Goal: Task Accomplishment & Management: Manage account settings

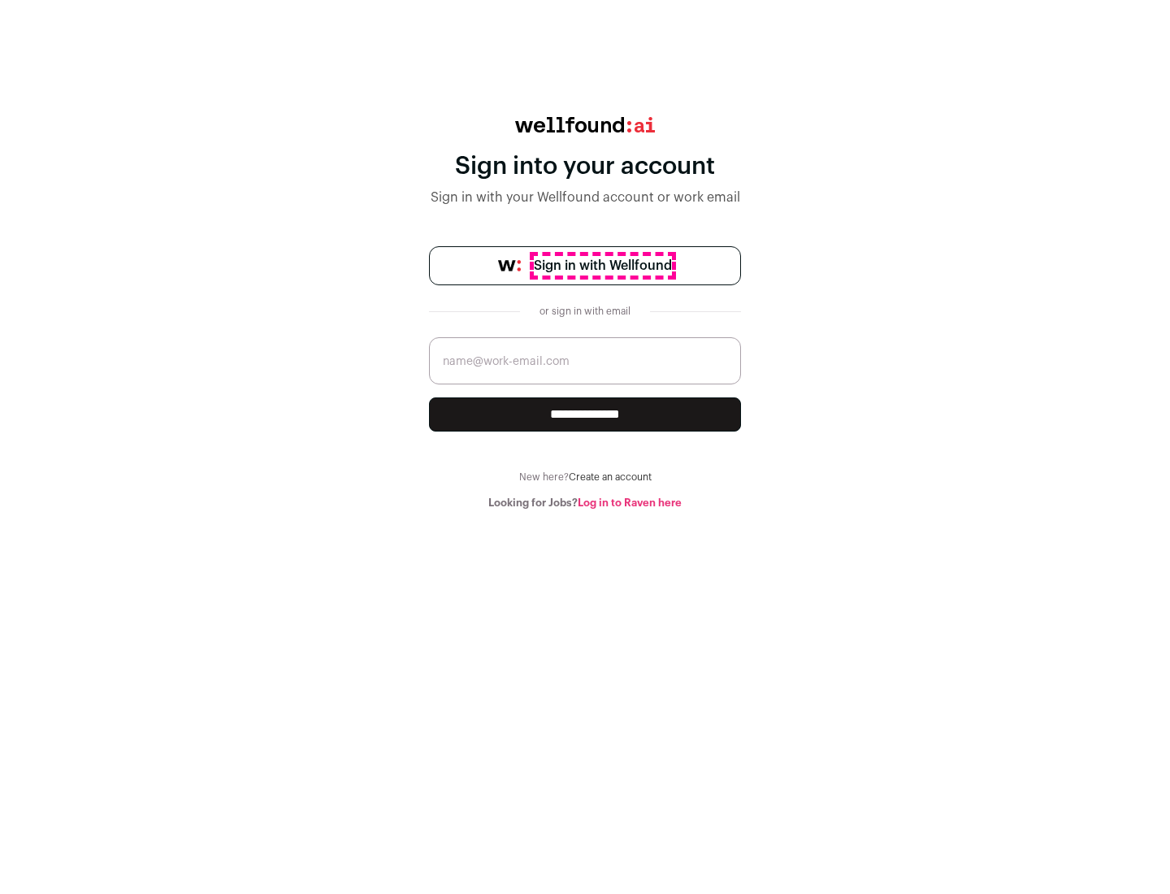
click at [602, 266] on span "Sign in with Wellfound" at bounding box center [603, 266] width 138 height 20
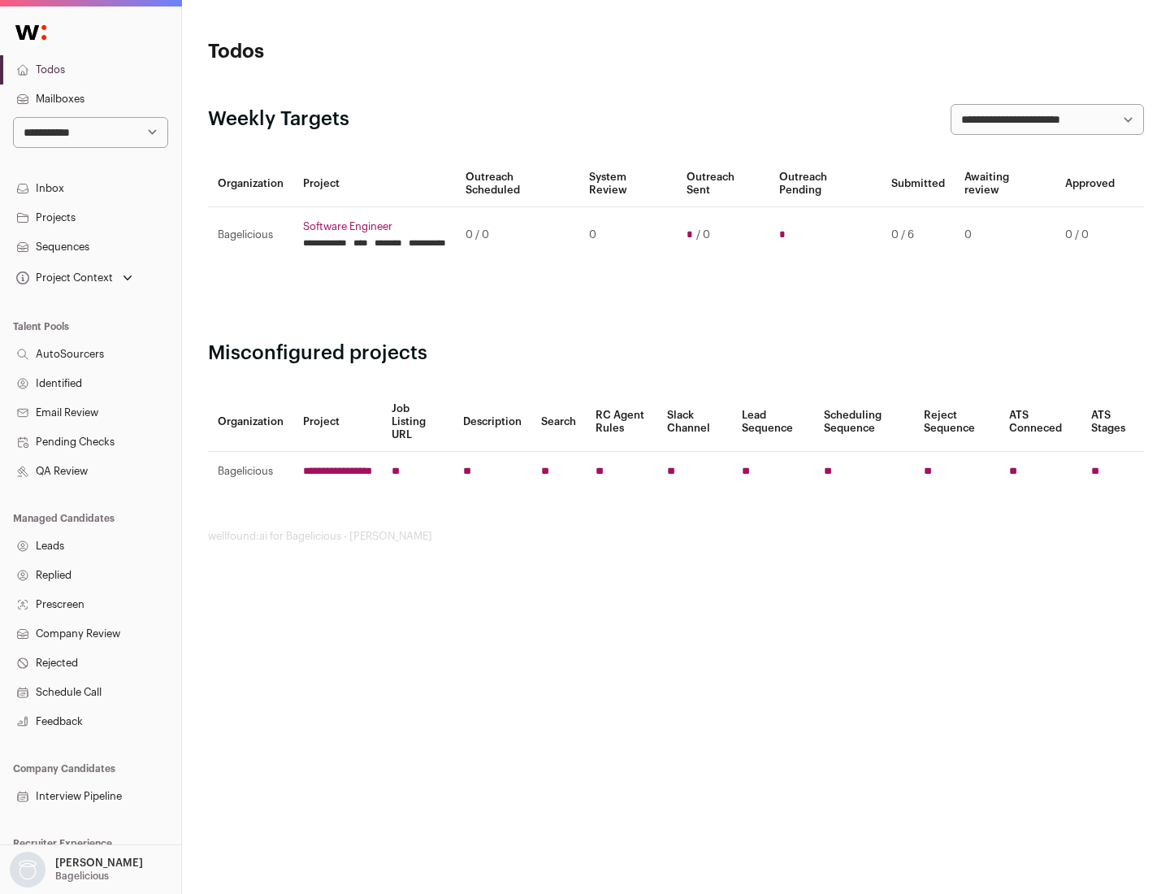
click at [90, 217] on link "Projects" at bounding box center [90, 217] width 181 height 29
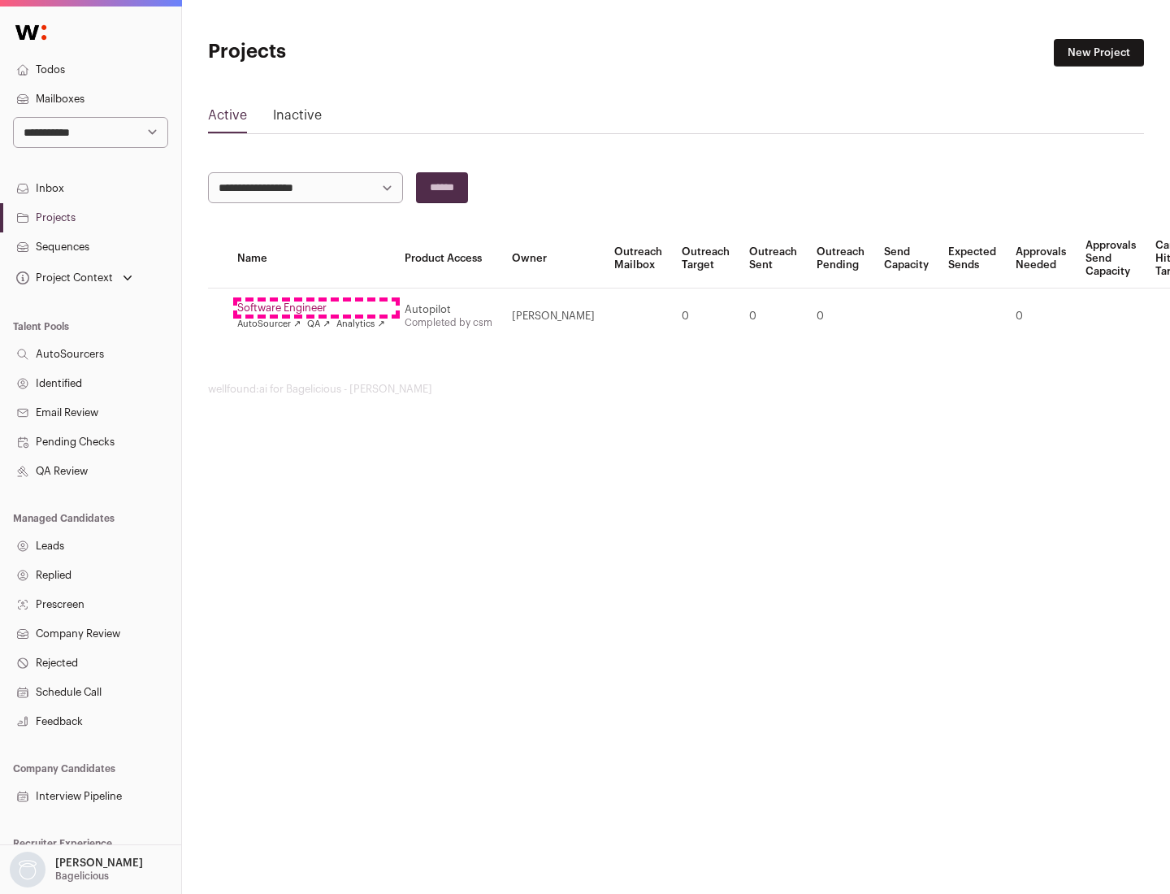
click at [316, 308] on link "Software Engineer" at bounding box center [311, 307] width 148 height 13
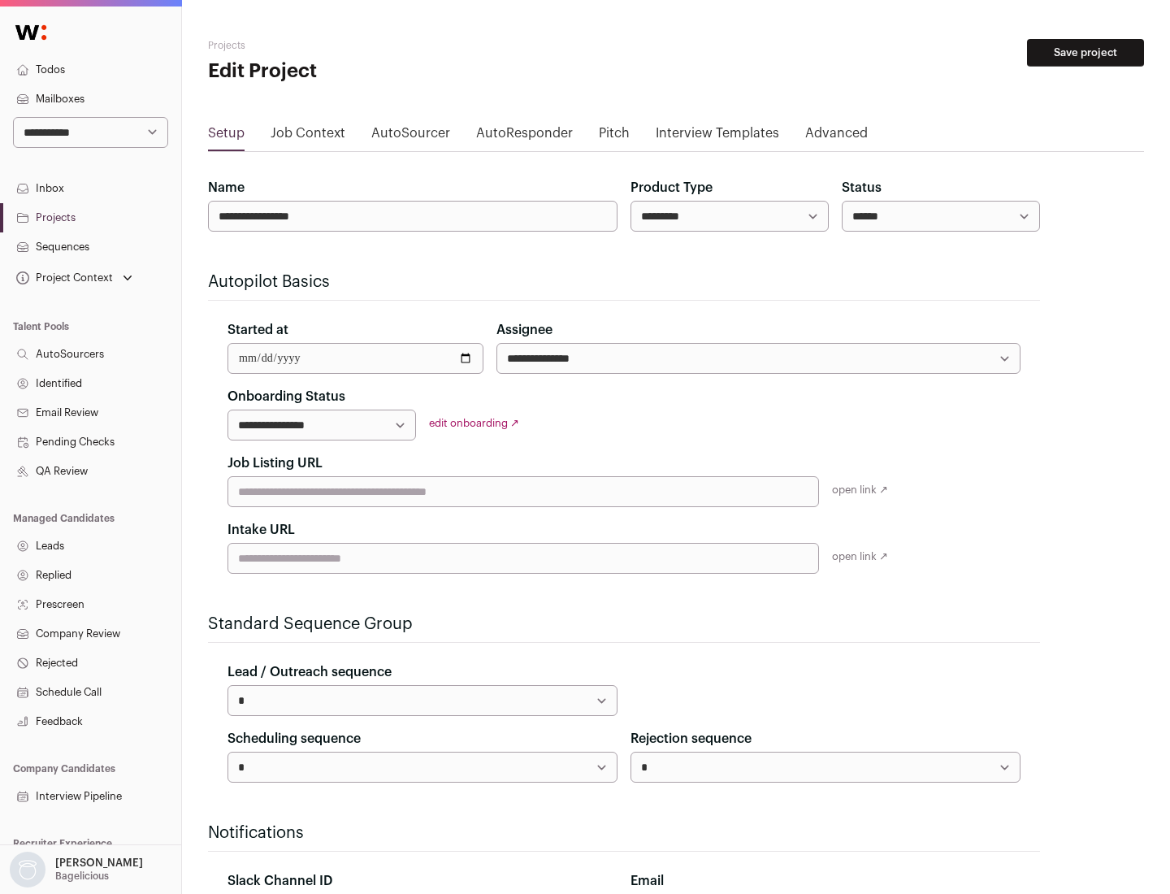
click at [1086, 53] on button "Save project" at bounding box center [1085, 53] width 117 height 28
